Goal: Transaction & Acquisition: Purchase product/service

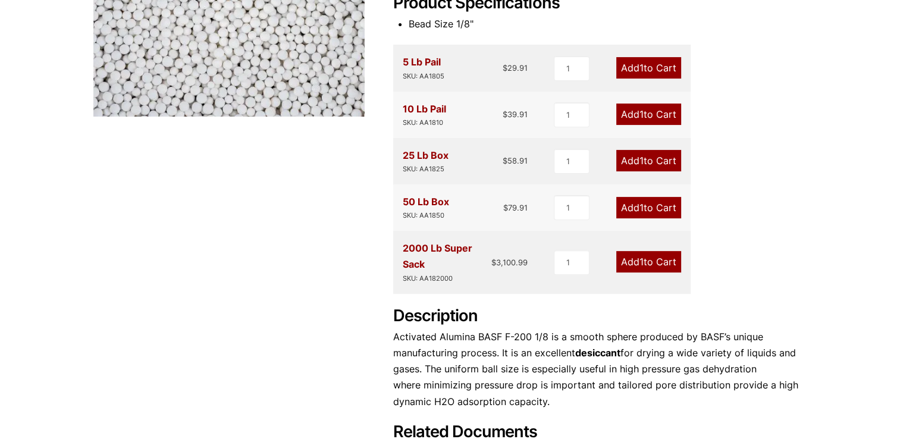
scroll to position [357, 0]
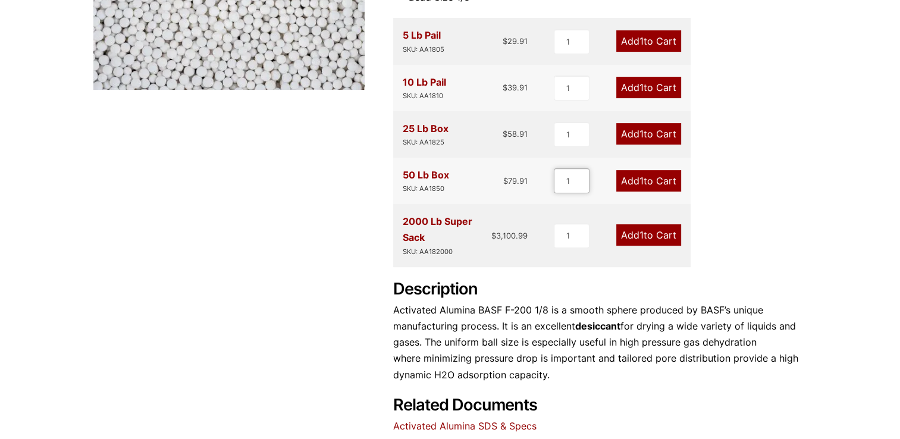
drag, startPoint x: 571, startPoint y: 183, endPoint x: 559, endPoint y: 178, distance: 12.8
click at [559, 178] on input "1" at bounding box center [572, 180] width 36 height 25
type input "21"
click at [665, 176] on link "Add 21 to Cart" at bounding box center [645, 180] width 71 height 21
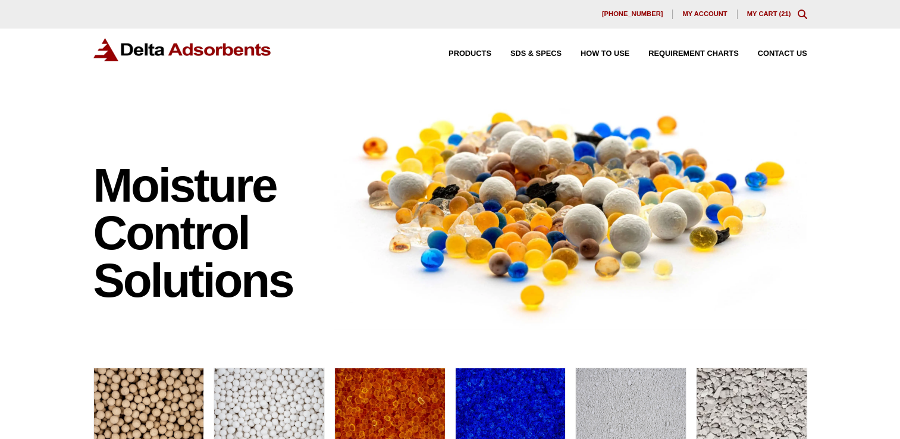
click at [766, 2] on div "630-980-5205 My account My Cart ( 21 )" at bounding box center [450, 14] width 900 height 29
click at [774, 6] on div "630-980-5205 My account My Cart ( 21 )" at bounding box center [450, 14] width 900 height 29
click at [777, 13] on link "My Cart ( 21 )" at bounding box center [769, 13] width 44 height 7
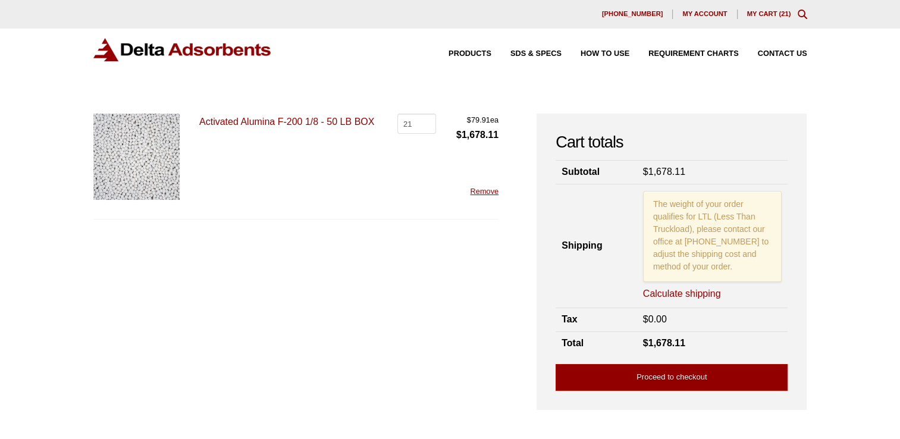
click at [323, 124] on link "Activated Alumina F-200 1/8 - 50 LB BOX" at bounding box center [286, 122] width 175 height 10
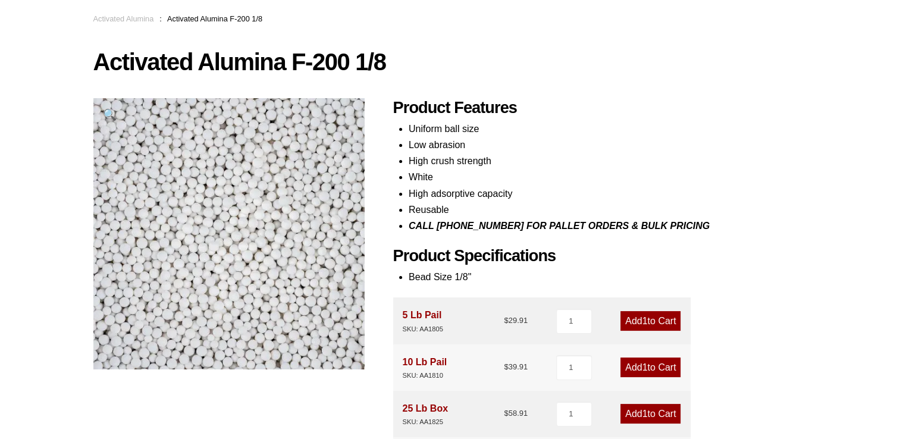
scroll to position [59, 0]
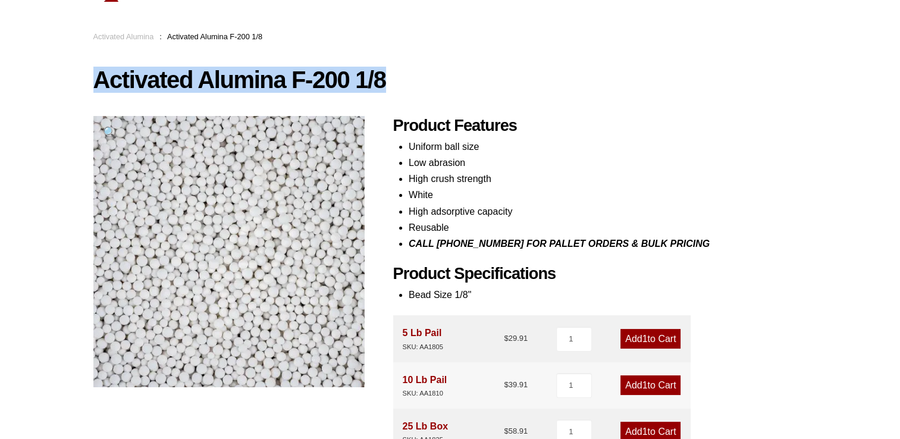
drag, startPoint x: 398, startPoint y: 79, endPoint x: 93, endPoint y: 78, distance: 304.5
click at [93, 78] on h1 "Activated Alumina F-200 1/8" at bounding box center [450, 79] width 714 height 25
copy h1 "Activated Alumina F-200 1/8"
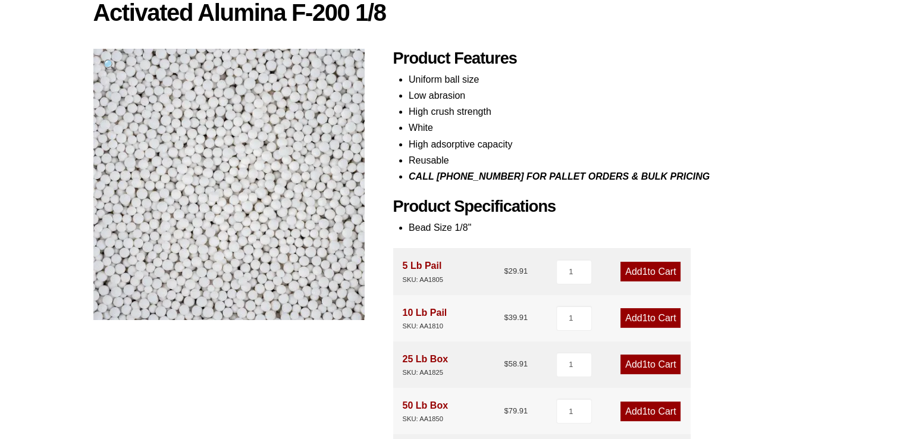
scroll to position [178, 0]
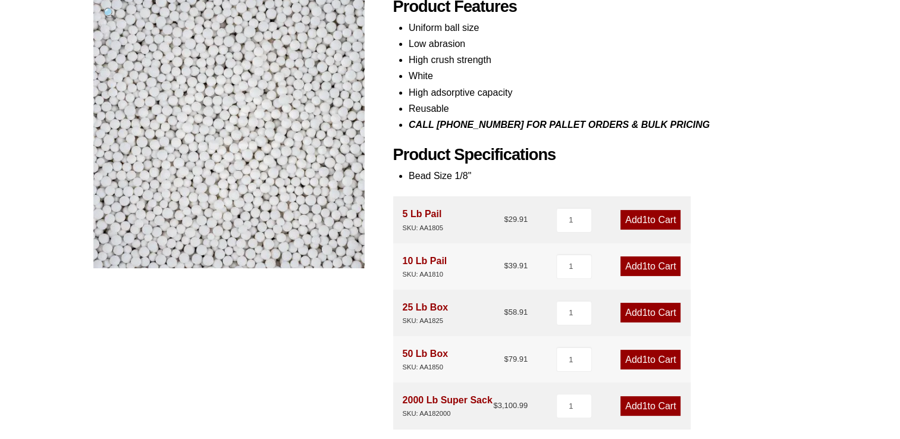
click at [842, 219] on div "Our website has detected that you are using an outdated browser that will preve…" at bounding box center [450, 352] width 900 height 1061
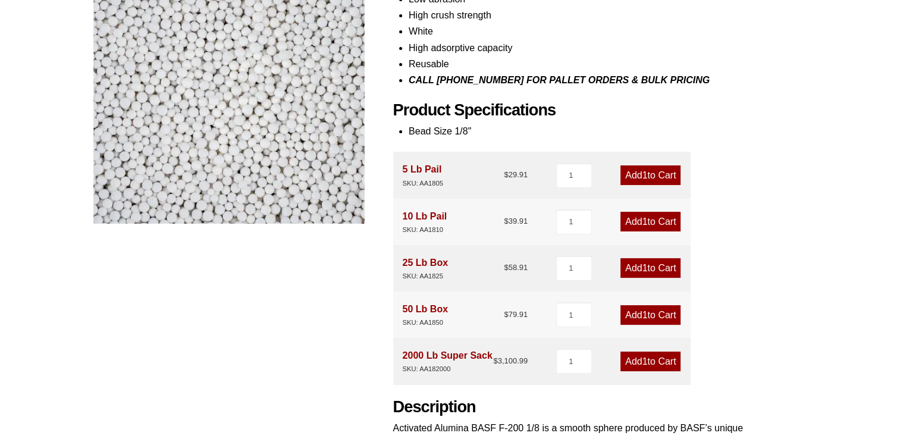
scroll to position [476, 0]
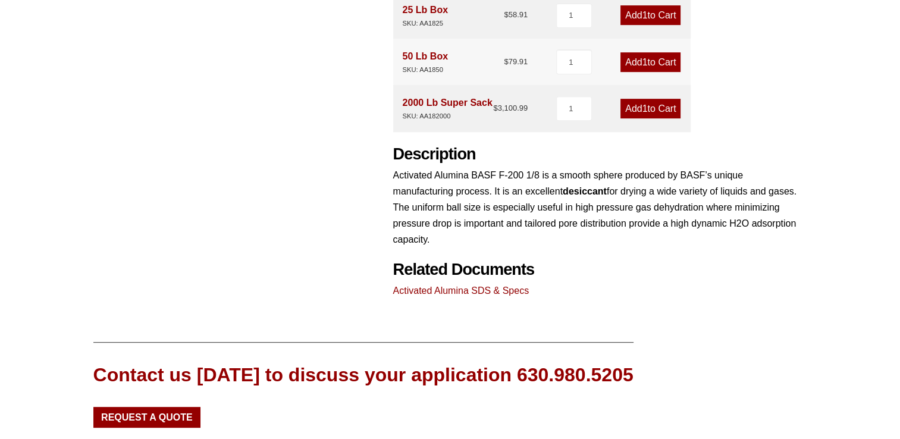
click at [849, 230] on div "Our website has detected that you are using an outdated browser that will preve…" at bounding box center [450, 54] width 900 height 1061
drag, startPoint x: 818, startPoint y: 156, endPoint x: 809, endPoint y: 161, distance: 10.6
click at [818, 156] on div "Our website has detected that you are using an outdated browser that will preve…" at bounding box center [450, 54] width 900 height 1061
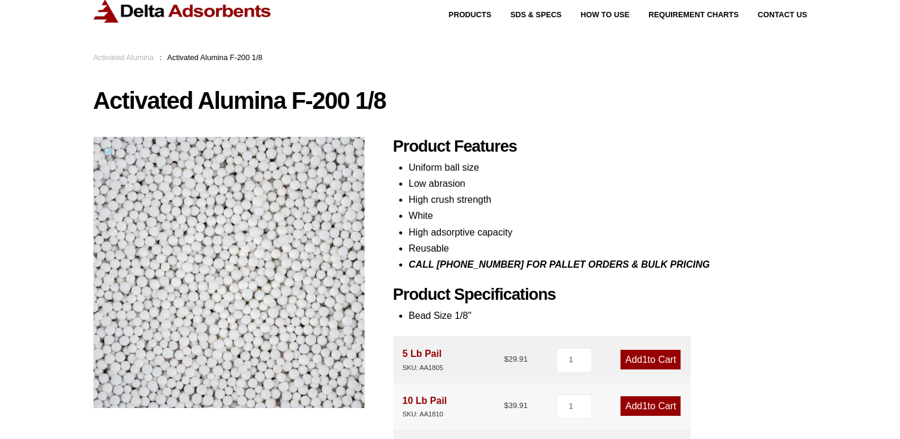
scroll to position [59, 0]
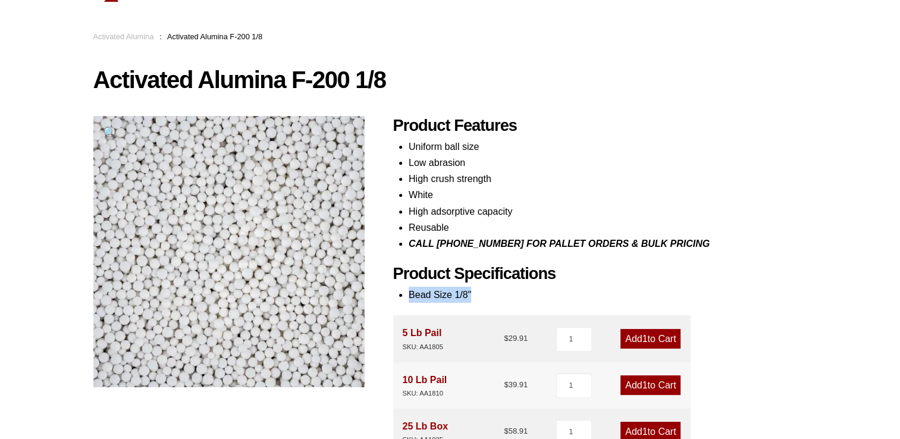
drag, startPoint x: 485, startPoint y: 294, endPoint x: 407, endPoint y: 292, distance: 77.3
click at [407, 292] on div "Product Features Uniform ball size Low abrasion High crush strength White High …" at bounding box center [600, 415] width 414 height 599
copy li "Bead Size 1/8""
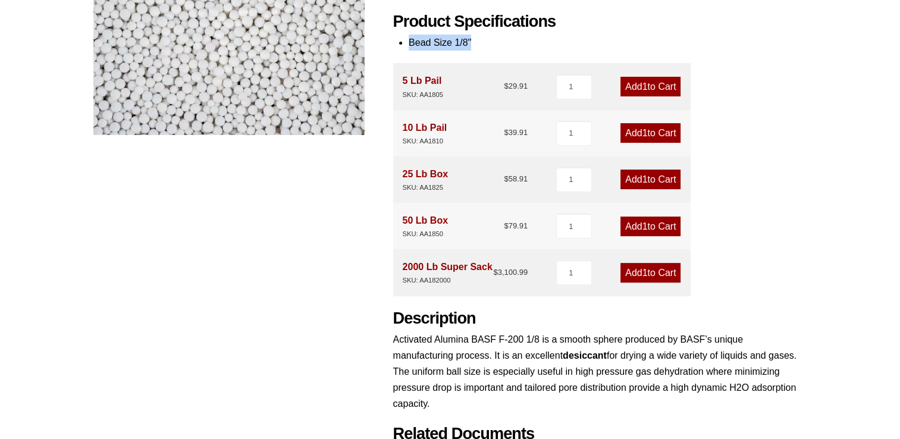
scroll to position [357, 0]
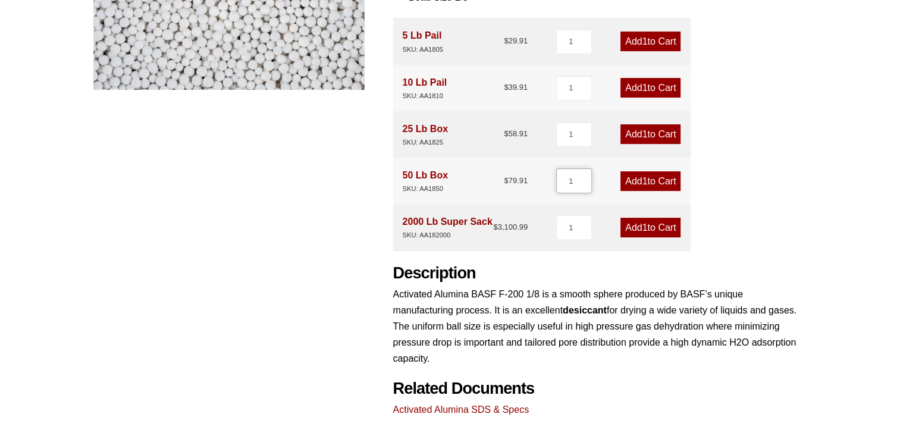
drag, startPoint x: 587, startPoint y: 187, endPoint x: 548, endPoint y: 185, distance: 39.9
click at [548, 185] on div "50 Lb Box SKU: AA1850 $ 79.91 1 Add 1 to Cart" at bounding box center [541, 181] width 297 height 46
type input "21"
click at [661, 178] on link "Add 21 to Cart" at bounding box center [647, 181] width 65 height 20
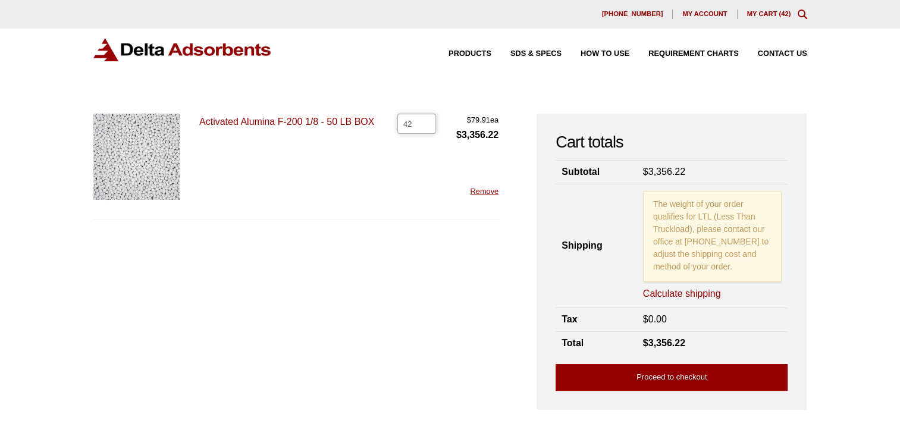
drag, startPoint x: 409, startPoint y: 121, endPoint x: 411, endPoint y: 133, distance: 12.1
click at [392, 126] on div "Activated Alumina F-200 1/8 - 50 LB BOX Activated Alumina F-200 1/8 - 50 LB BOX…" at bounding box center [296, 167] width 406 height 106
drag, startPoint x: 411, startPoint y: 117, endPoint x: 389, endPoint y: 113, distance: 21.7
click at [390, 114] on div "Activated Alumina F-200 1/8 - 50 LB BOX Activated Alumina F-200 1/8 - 50 LB BOX…" at bounding box center [296, 167] width 406 height 106
type input "21"
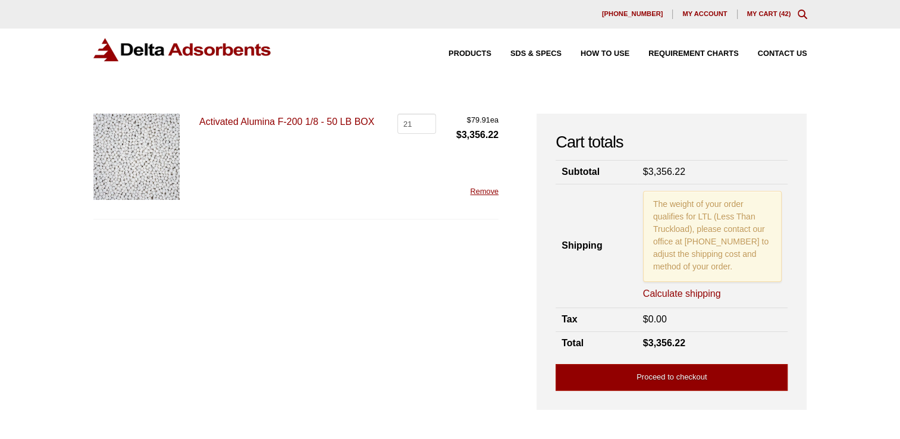
click at [459, 268] on form "Activated Alumina F-200 1/8 - 50 LB BOX Activated Alumina F-200 1/8 - 50 LB BOX…" at bounding box center [296, 256] width 406 height 284
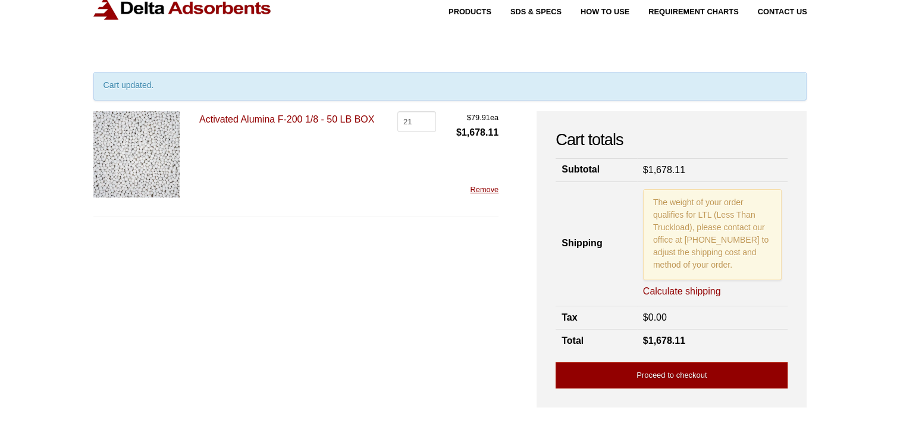
scroll to position [59, 0]
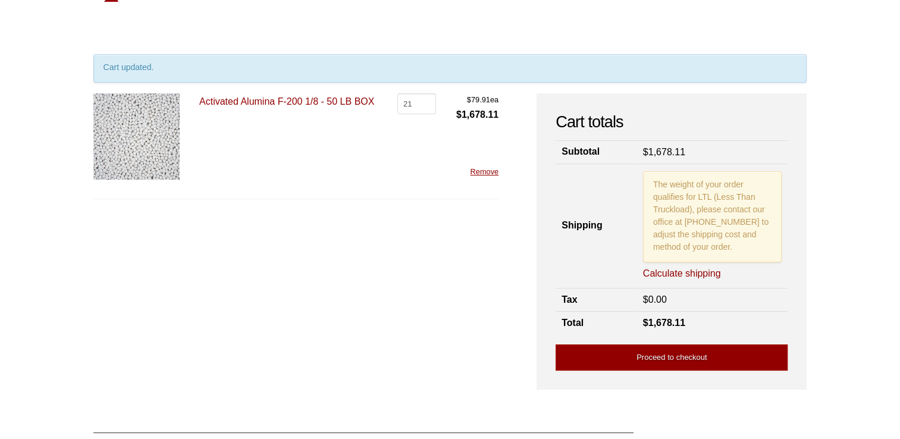
click at [709, 274] on link "Calculate shipping" at bounding box center [682, 273] width 78 height 13
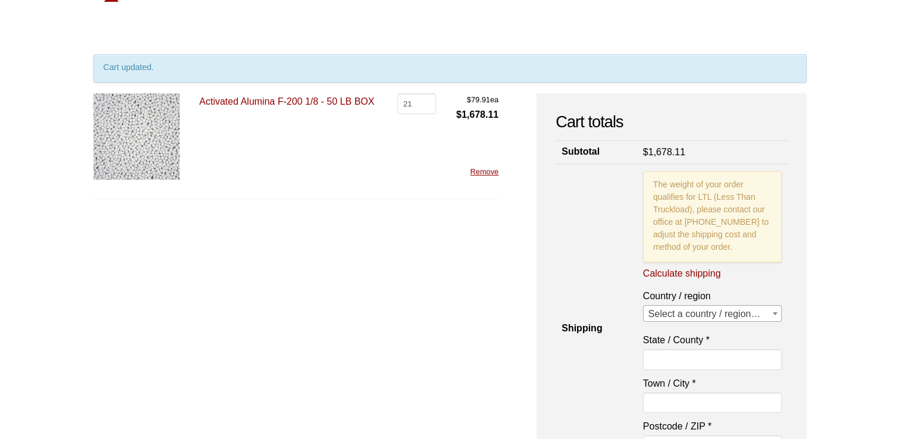
scroll to position [119, 0]
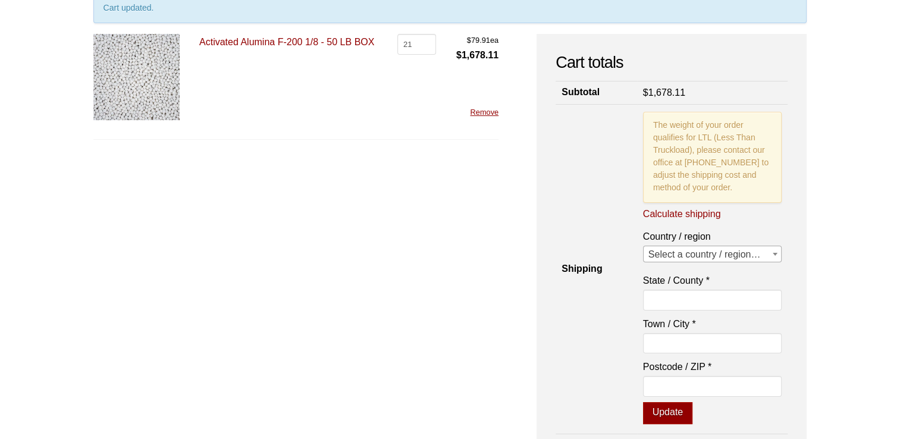
click at [706, 256] on span "Select a country / region…" at bounding box center [712, 254] width 138 height 17
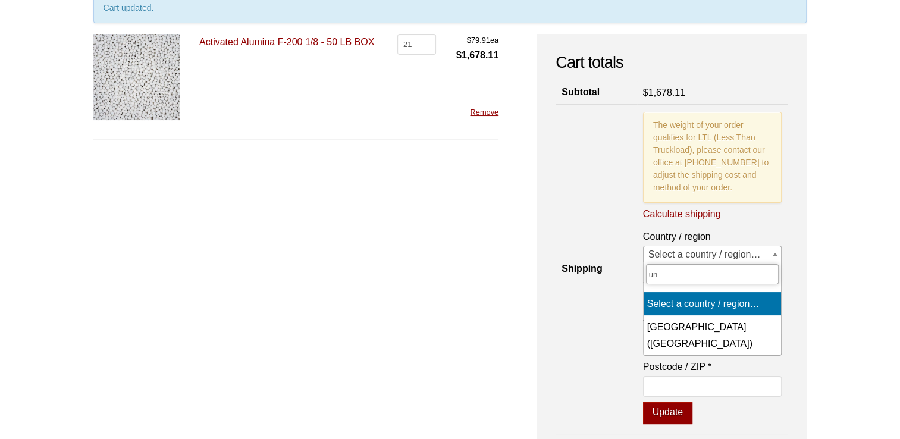
type input "uni"
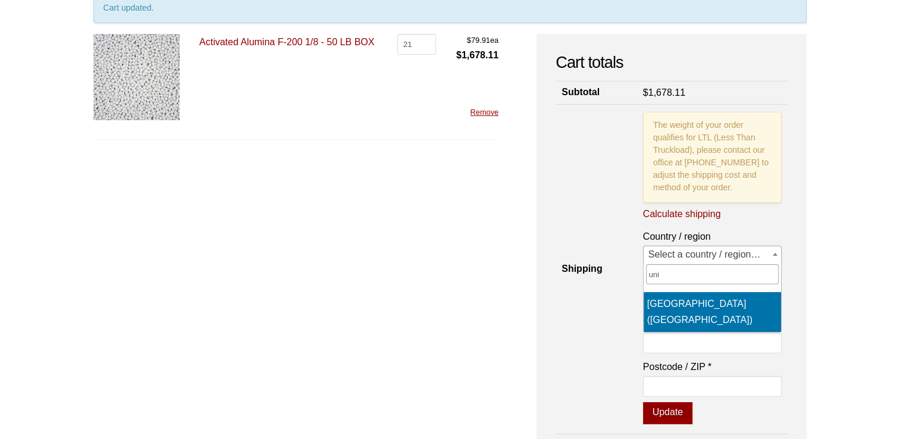
select select "US"
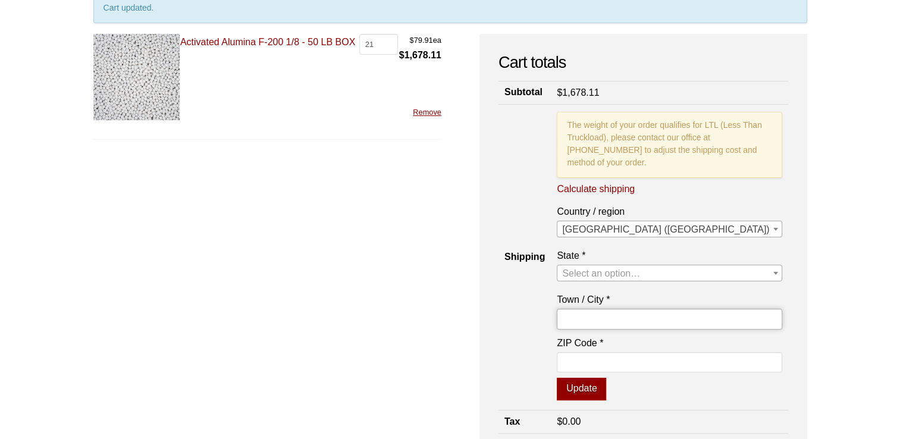
click at [687, 329] on input "Town / City *" at bounding box center [669, 319] width 225 height 20
type input "08081"
click at [718, 372] on input "ZIP Code *" at bounding box center [669, 362] width 225 height 20
type input "08081"
select select "NJ"
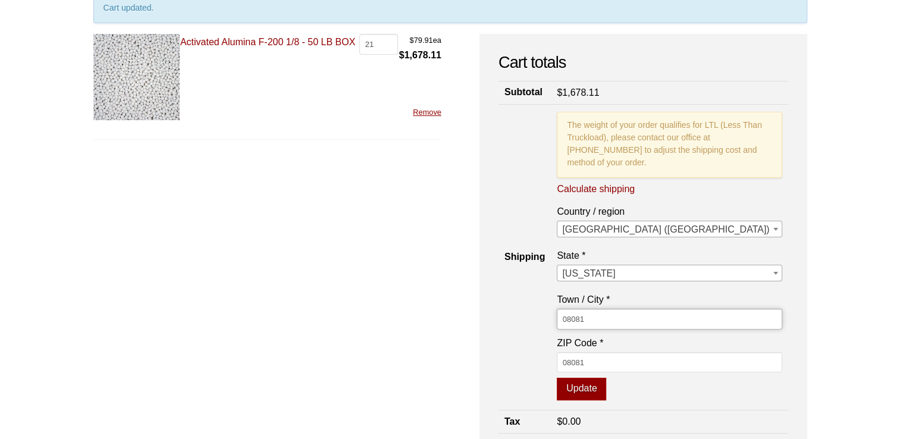
click at [698, 329] on input "08081" at bounding box center [669, 319] width 225 height 20
click at [692, 329] on input "08081" at bounding box center [669, 319] width 225 height 20
drag, startPoint x: 647, startPoint y: 344, endPoint x: 559, endPoint y: 344, distance: 88.0
click at [560, 344] on tr "Shipping The weight of your order qualifies for LTL (Less Than Truckload), plea…" at bounding box center [643, 258] width 290 height 306
drag, startPoint x: 861, startPoint y: 230, endPoint x: 854, endPoint y: 232, distance: 7.4
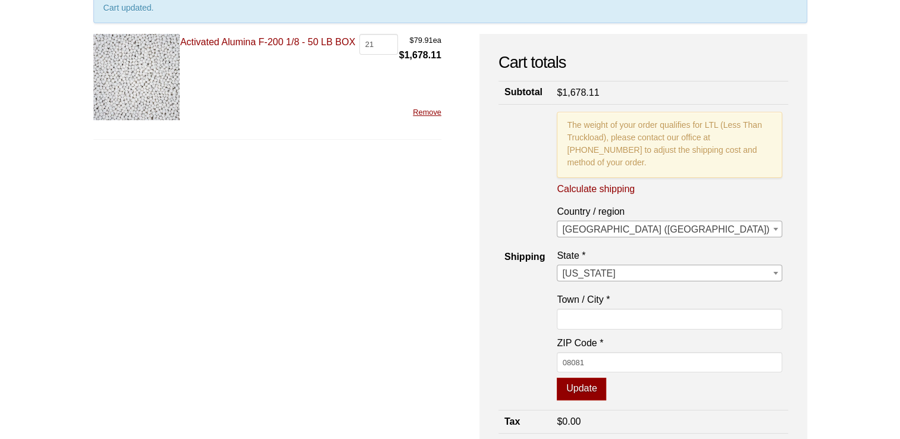
click at [860, 230] on div "Our website has detected that you are using an outdated browser that will preve…" at bounding box center [450, 340] width 900 height 918
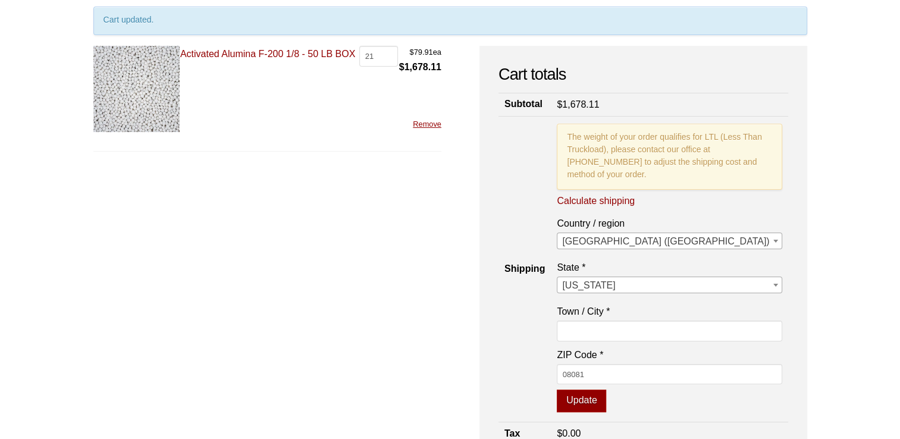
scroll to position [178, 0]
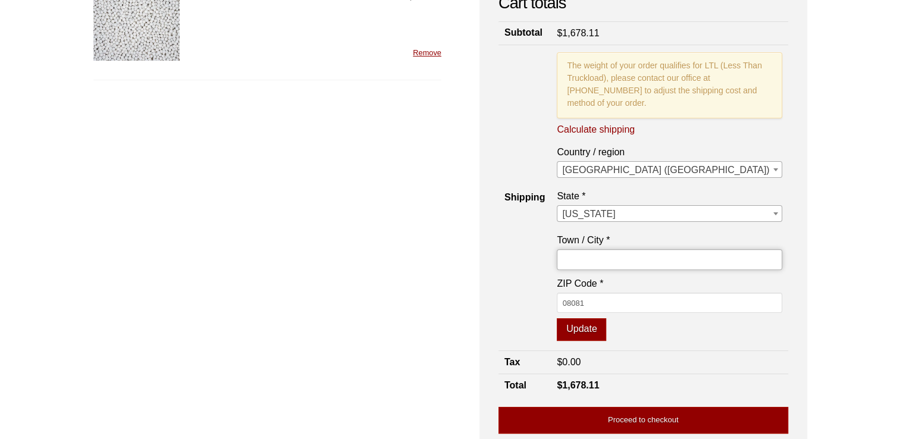
click at [702, 269] on input "Town / City *" at bounding box center [669, 259] width 225 height 20
type input "Sicklervile"
click at [832, 209] on div "Our website has detected that you are using an outdated browser that will preve…" at bounding box center [450, 281] width 900 height 918
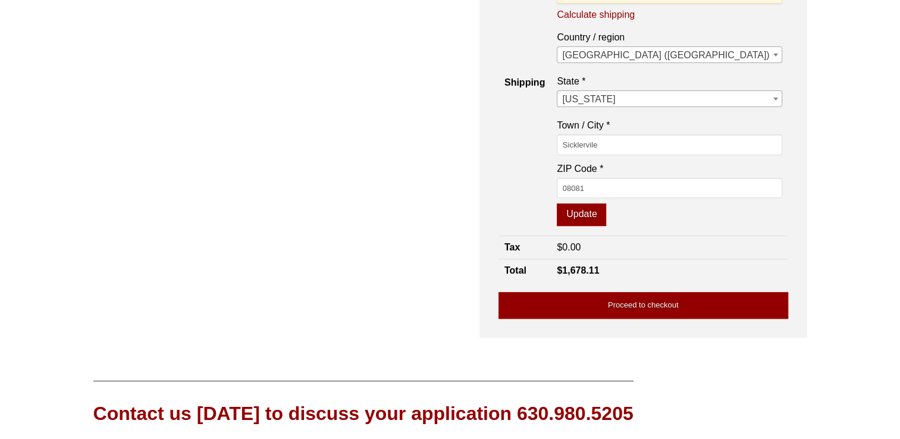
scroll to position [297, 0]
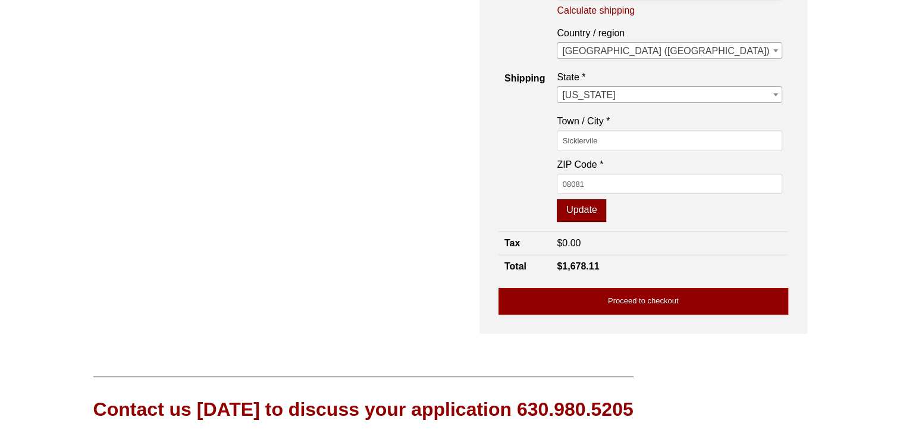
click at [606, 222] on button "Update" at bounding box center [581, 210] width 49 height 23
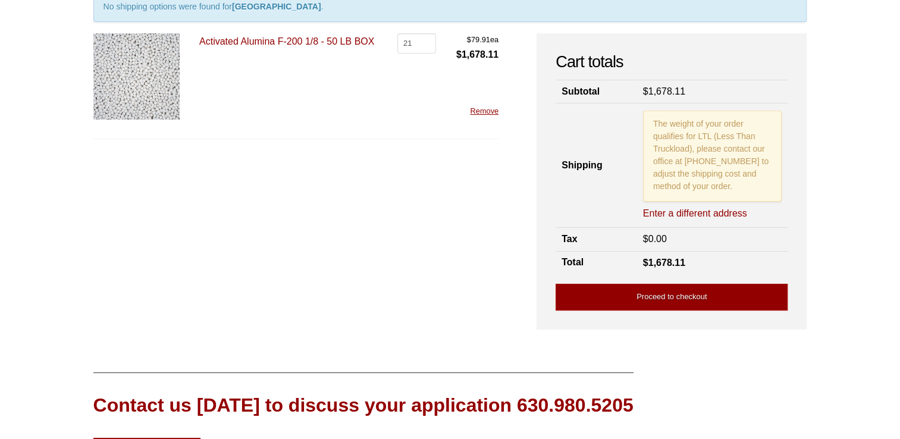
scroll to position [158, 0]
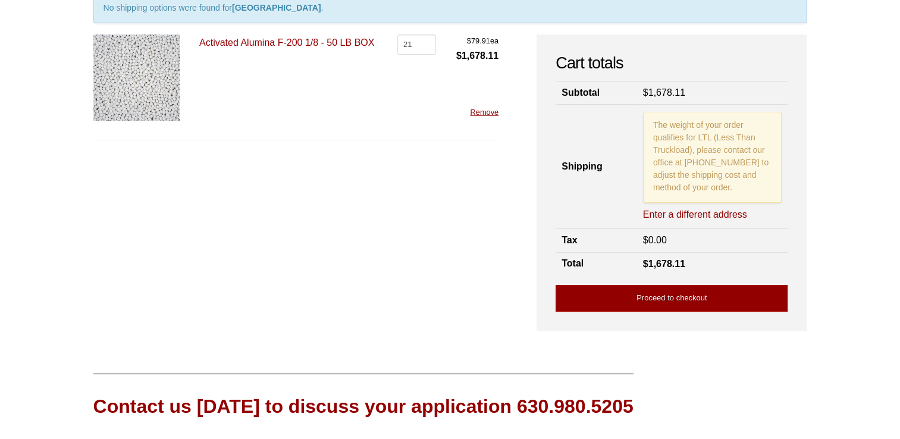
click at [696, 211] on link "Enter a different address" at bounding box center [695, 214] width 104 height 13
select select "NJ"
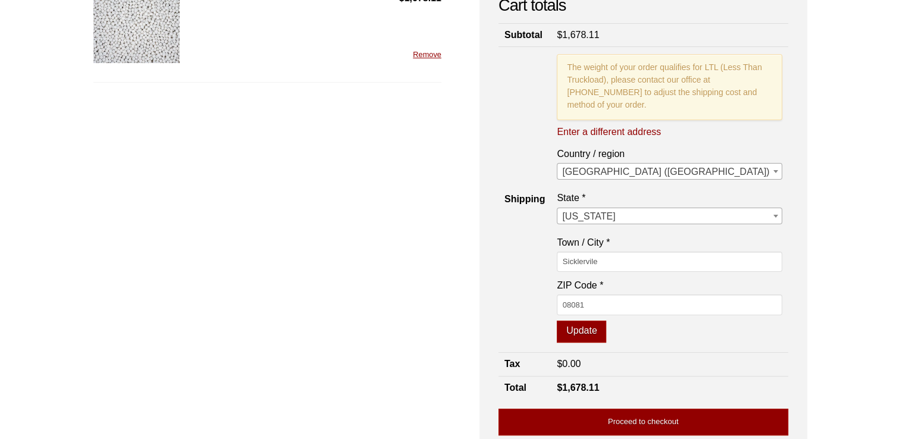
scroll to position [337, 0]
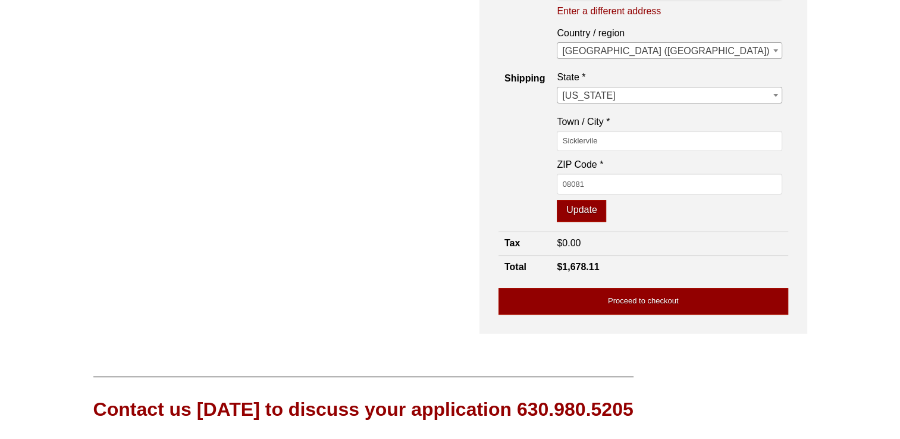
click at [674, 232] on td "The weight of your order qualifies for LTL (Less Than Truckload), please contac…" at bounding box center [669, 79] width 237 height 306
click at [606, 222] on button "Update" at bounding box center [581, 211] width 49 height 23
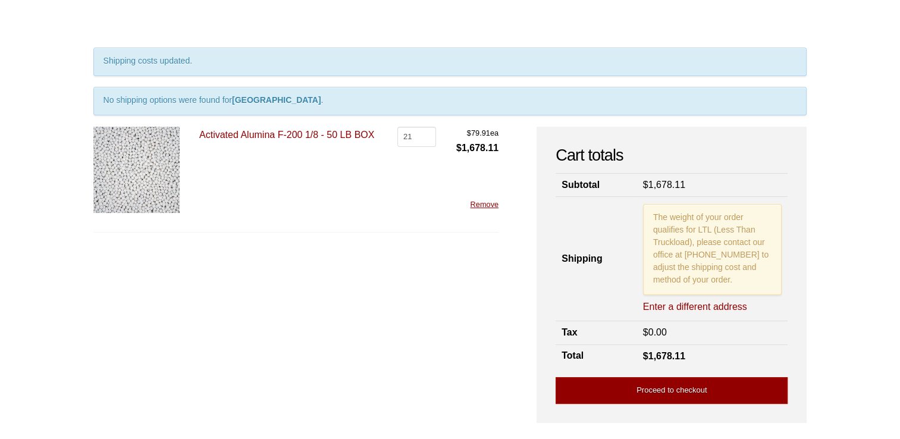
scroll to position [0, 0]
